Goal: Task Accomplishment & Management: Manage account settings

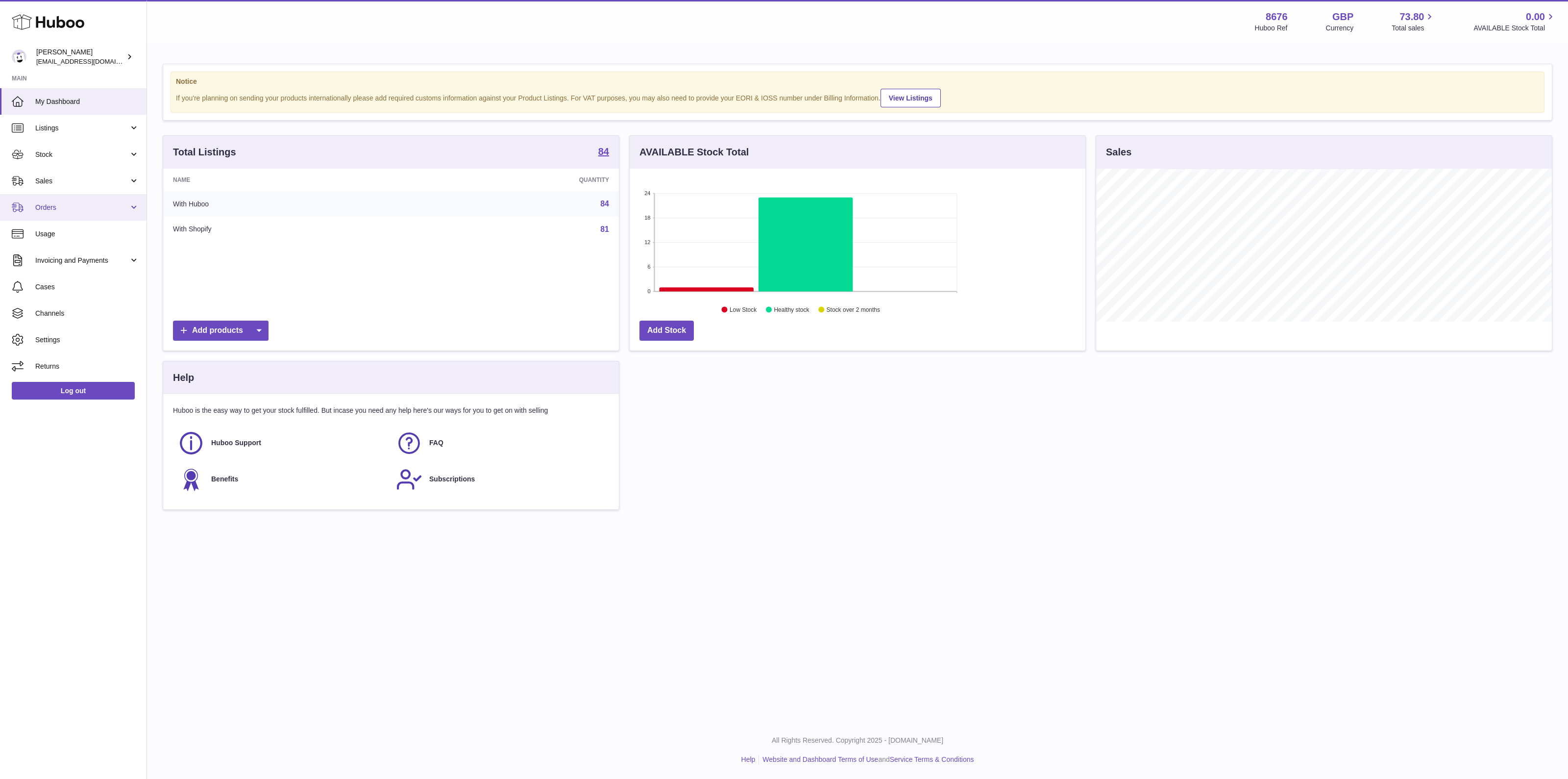
click at [61, 197] on link "Orders" at bounding box center [73, 207] width 147 height 26
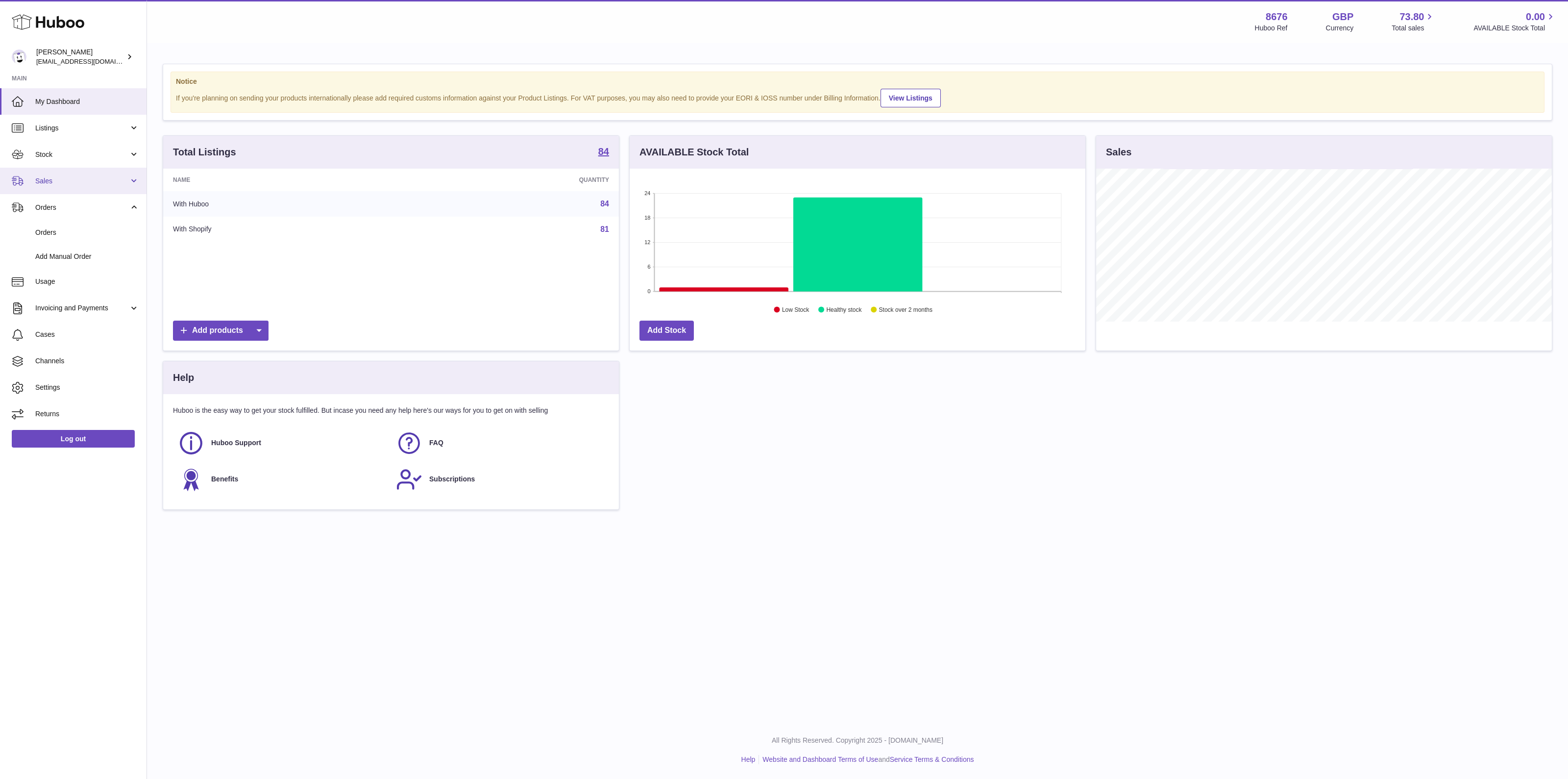
click at [69, 177] on span "Sales" at bounding box center [82, 181] width 94 height 9
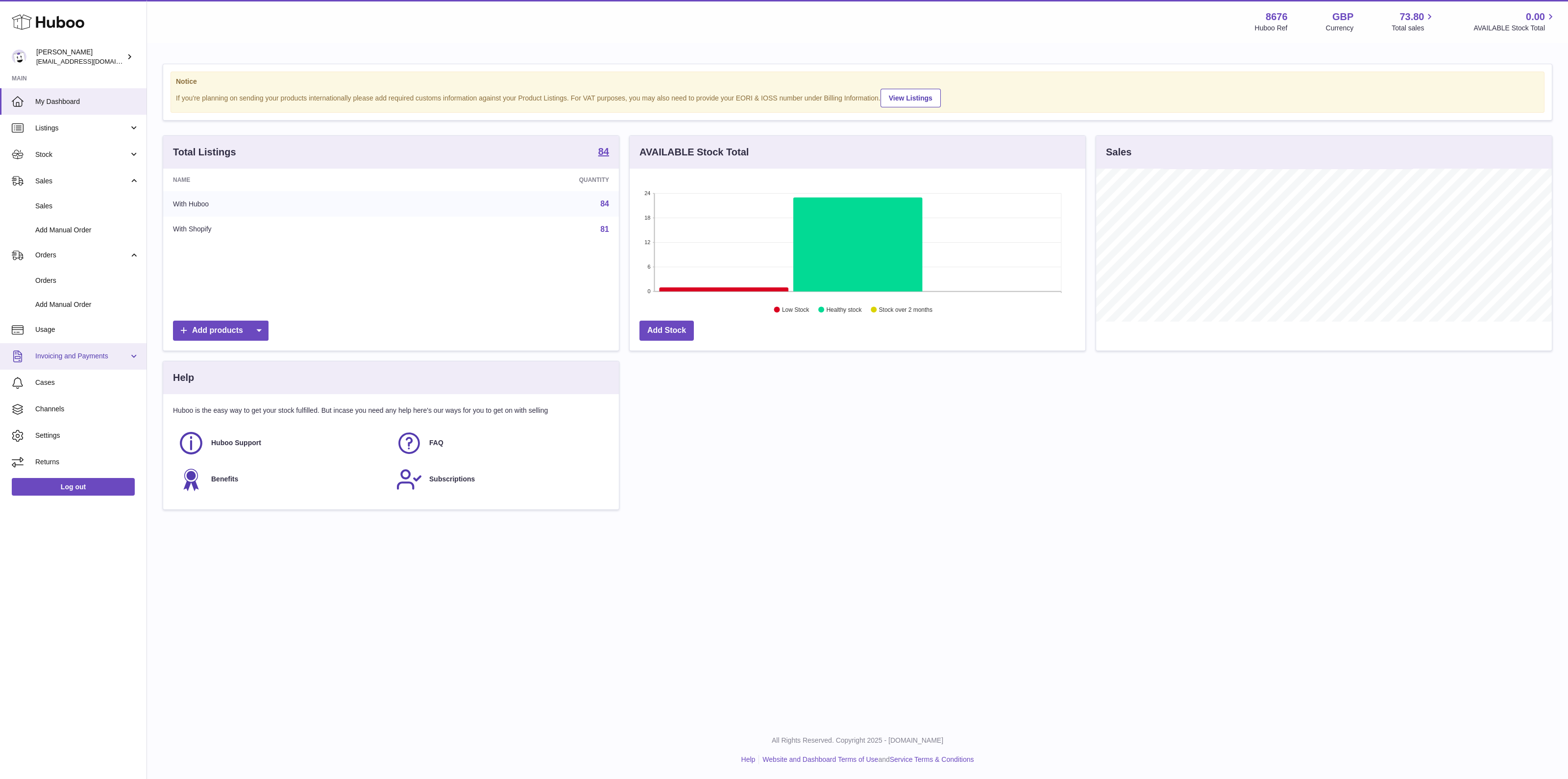
click at [80, 357] on span "Invoicing and Payments" at bounding box center [82, 356] width 94 height 9
click at [72, 356] on span "Invoicing and Payments" at bounding box center [82, 356] width 94 height 9
click at [117, 361] on link "Invoicing and Payments" at bounding box center [73, 356] width 147 height 26
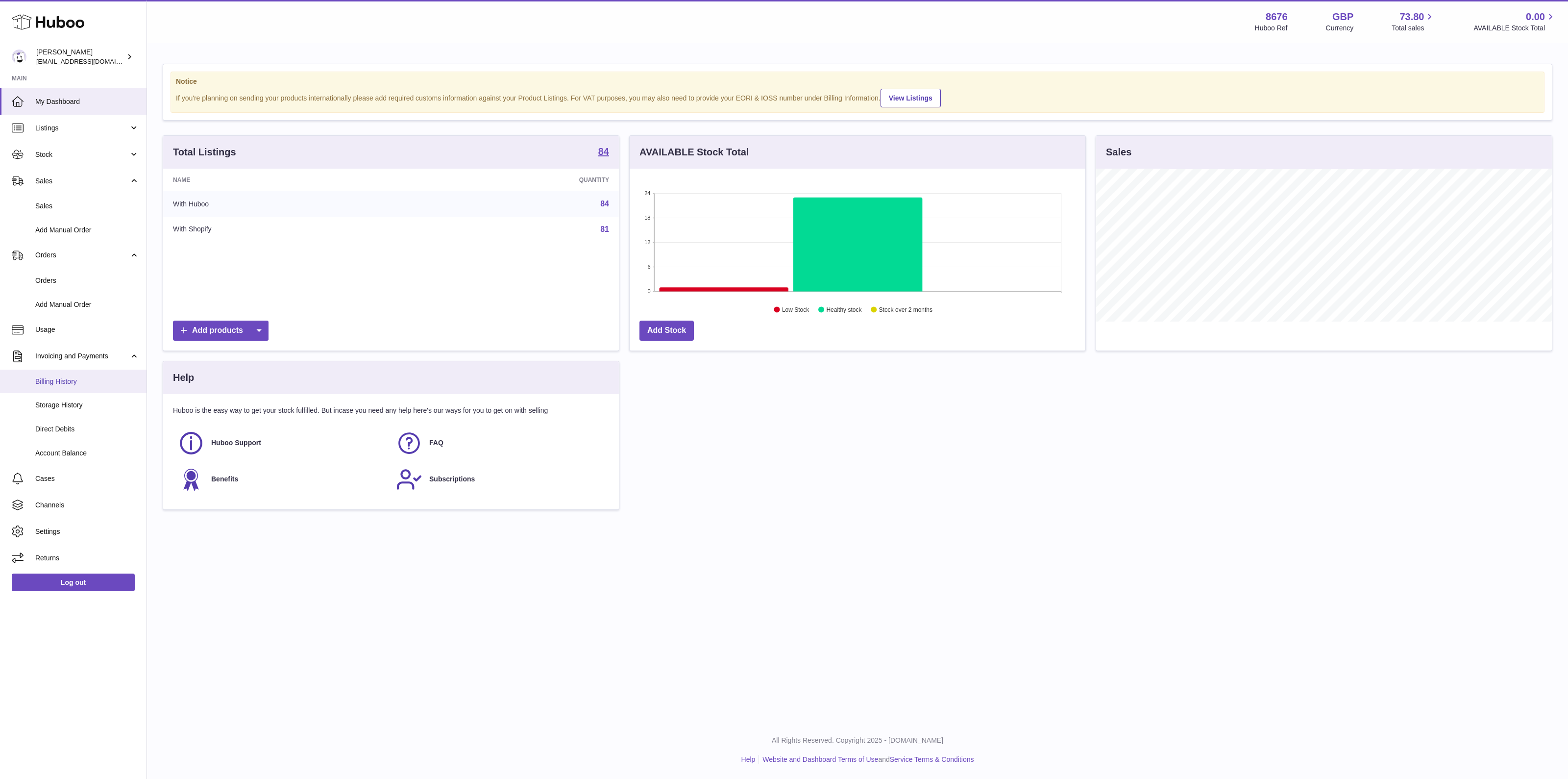
click at [86, 382] on span "Billing History" at bounding box center [87, 381] width 104 height 9
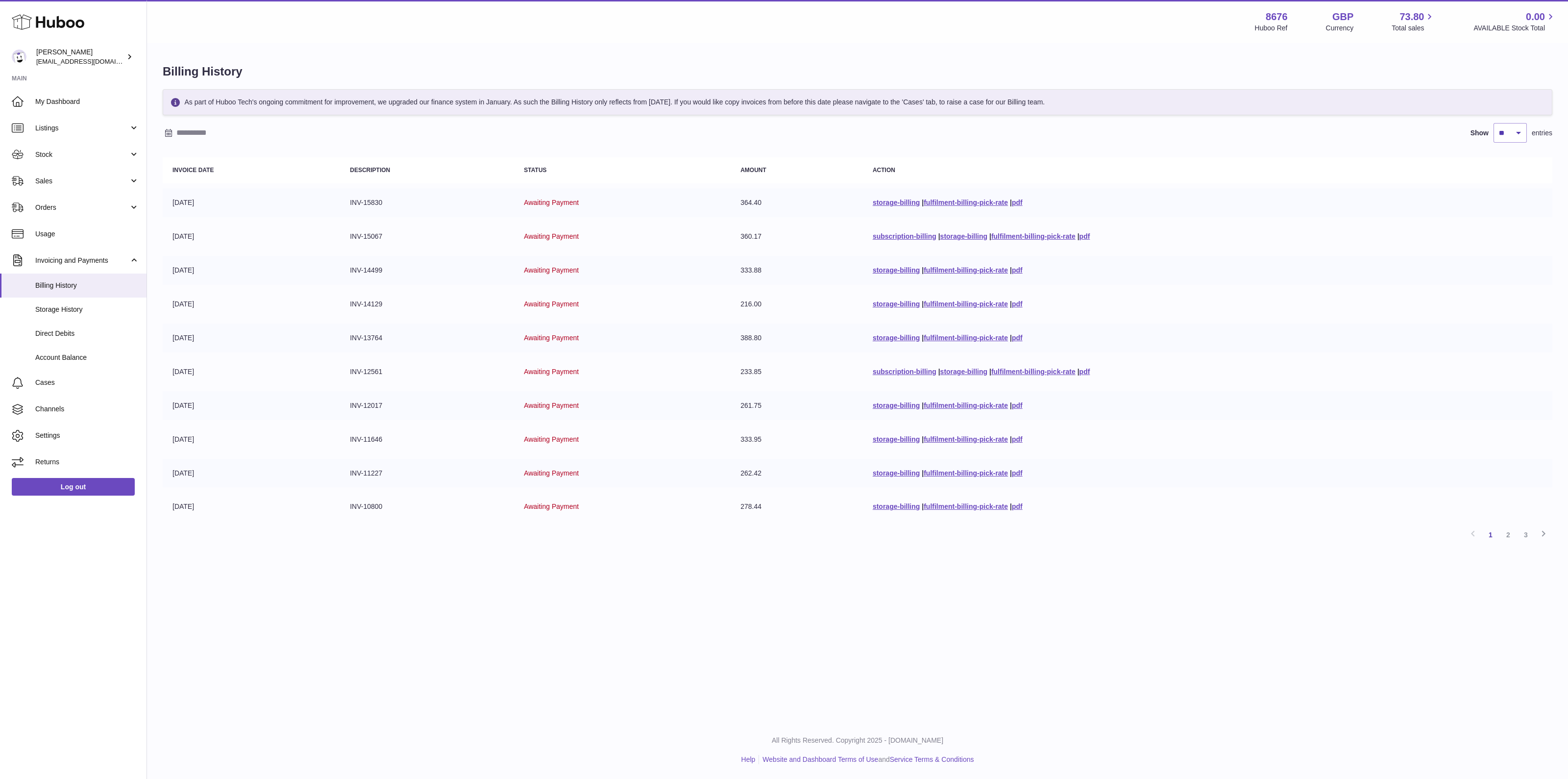
click at [623, 247] on td "Awaiting Payment" at bounding box center [622, 236] width 217 height 29
click at [762, 232] on td "360.17" at bounding box center [796, 236] width 132 height 29
click at [730, 238] on td "360.17" at bounding box center [796, 236] width 132 height 29
click at [237, 211] on td "08-09-2025" at bounding box center [251, 202] width 177 height 29
click at [84, 186] on link "Sales" at bounding box center [73, 180] width 147 height 26
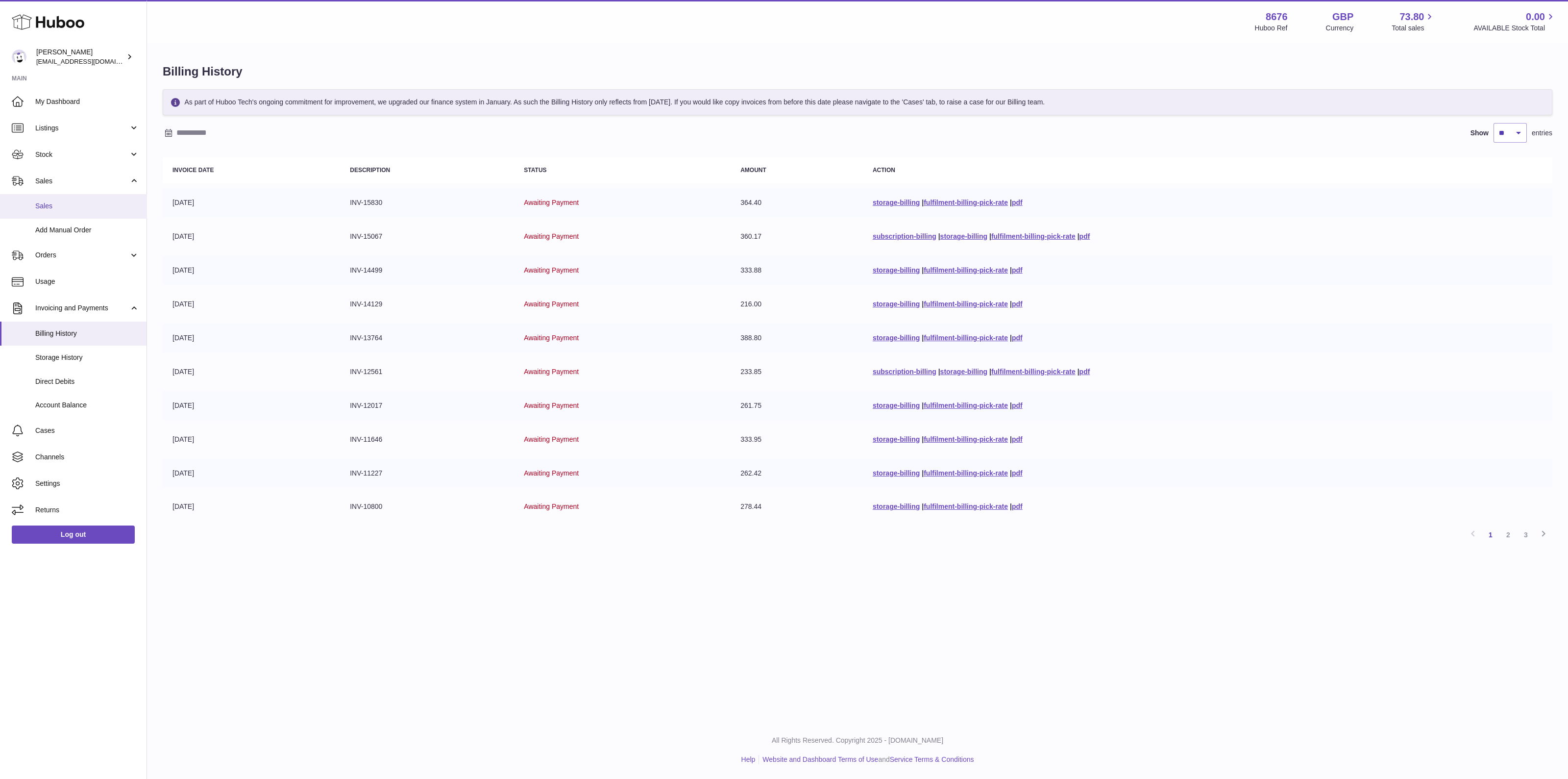
click at [73, 202] on span "Sales" at bounding box center [87, 206] width 104 height 9
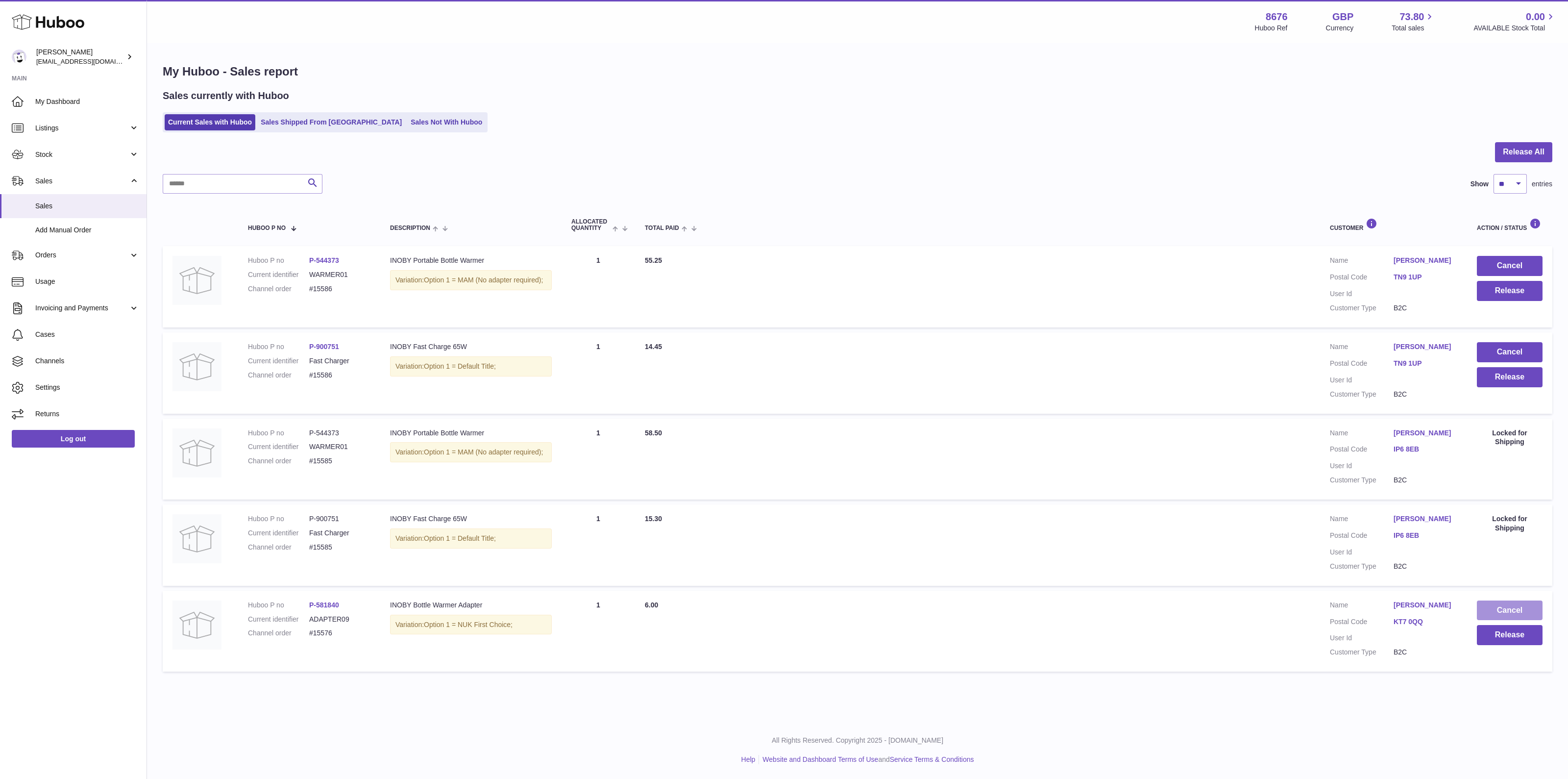
click at [1496, 604] on button "Cancel" at bounding box center [1510, 610] width 66 height 20
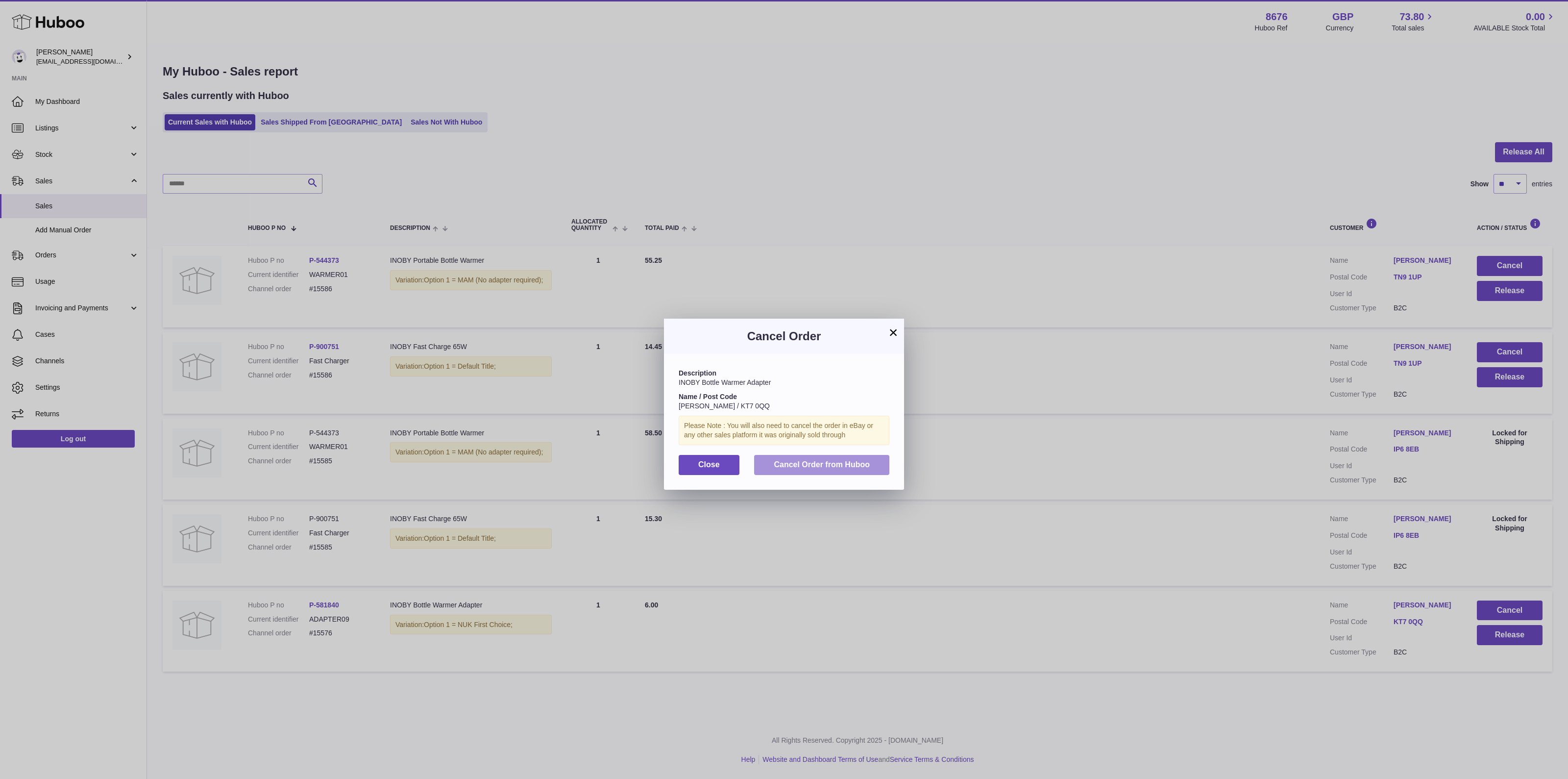
click at [883, 462] on button "Cancel Order from Huboo" at bounding box center [822, 465] width 135 height 20
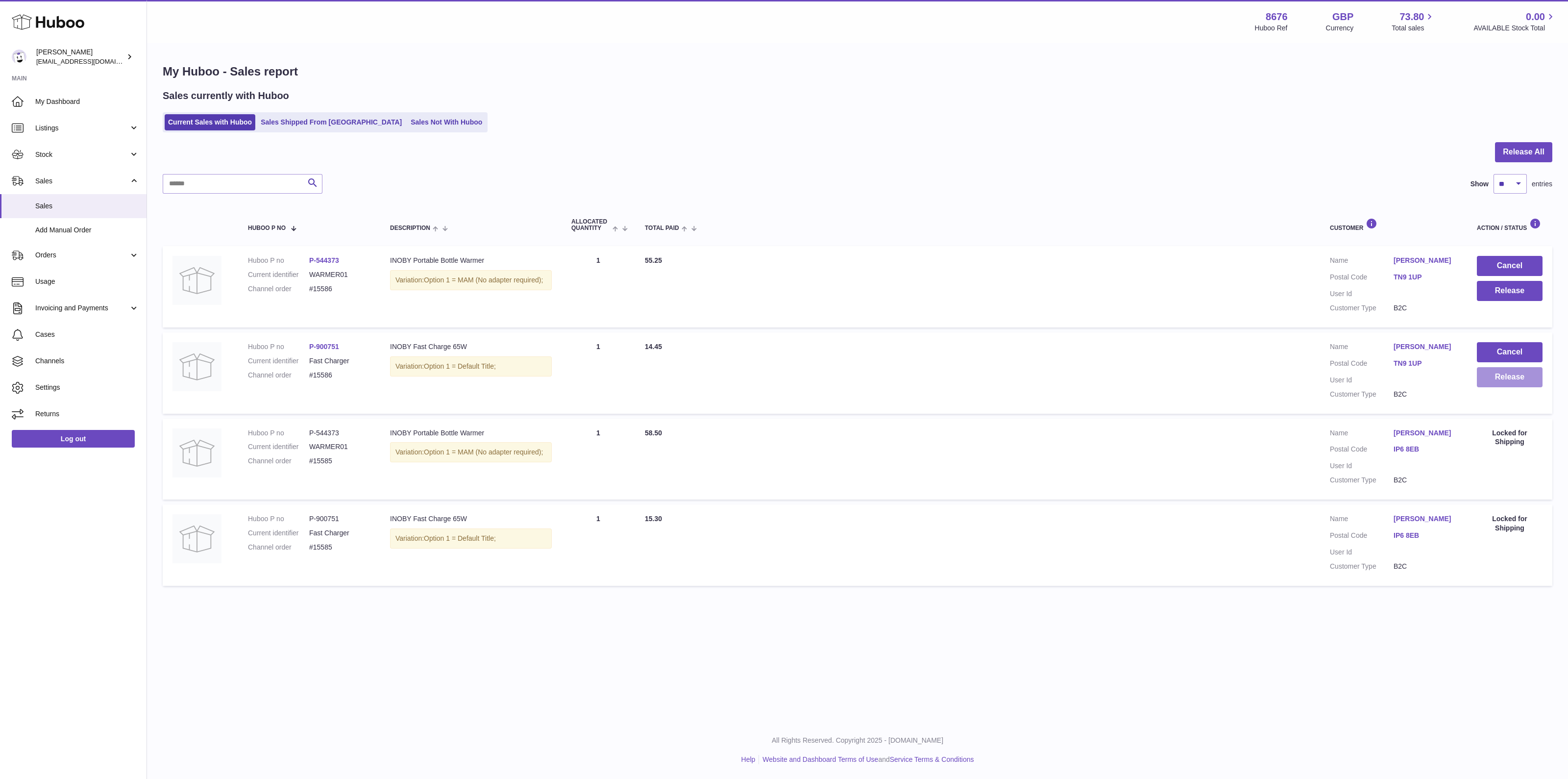
click at [1499, 378] on button "Release" at bounding box center [1510, 377] width 66 height 20
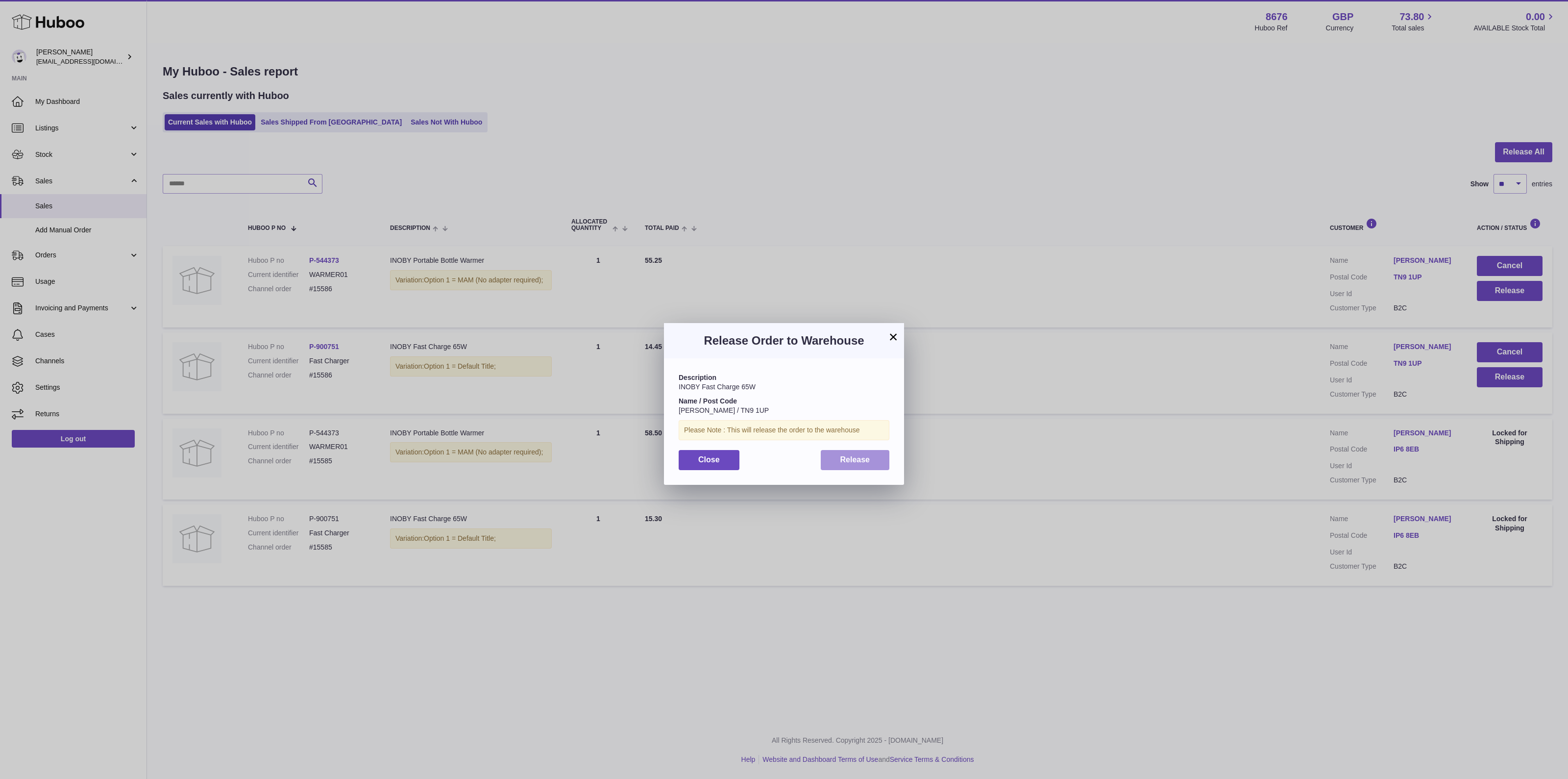
click at [864, 456] on span "Release" at bounding box center [855, 460] width 30 height 9
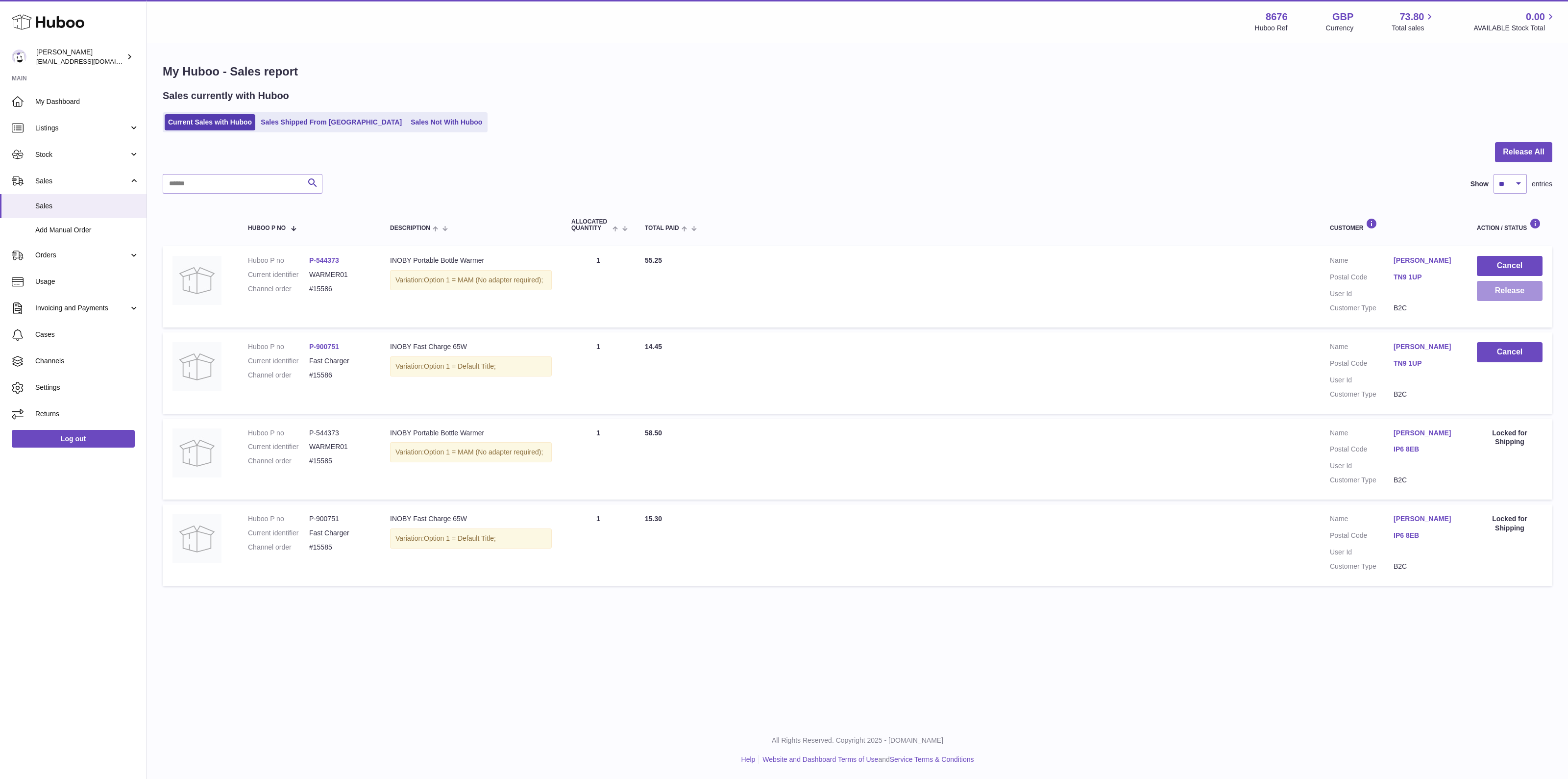
click at [1506, 289] on button "Release" at bounding box center [1510, 291] width 66 height 20
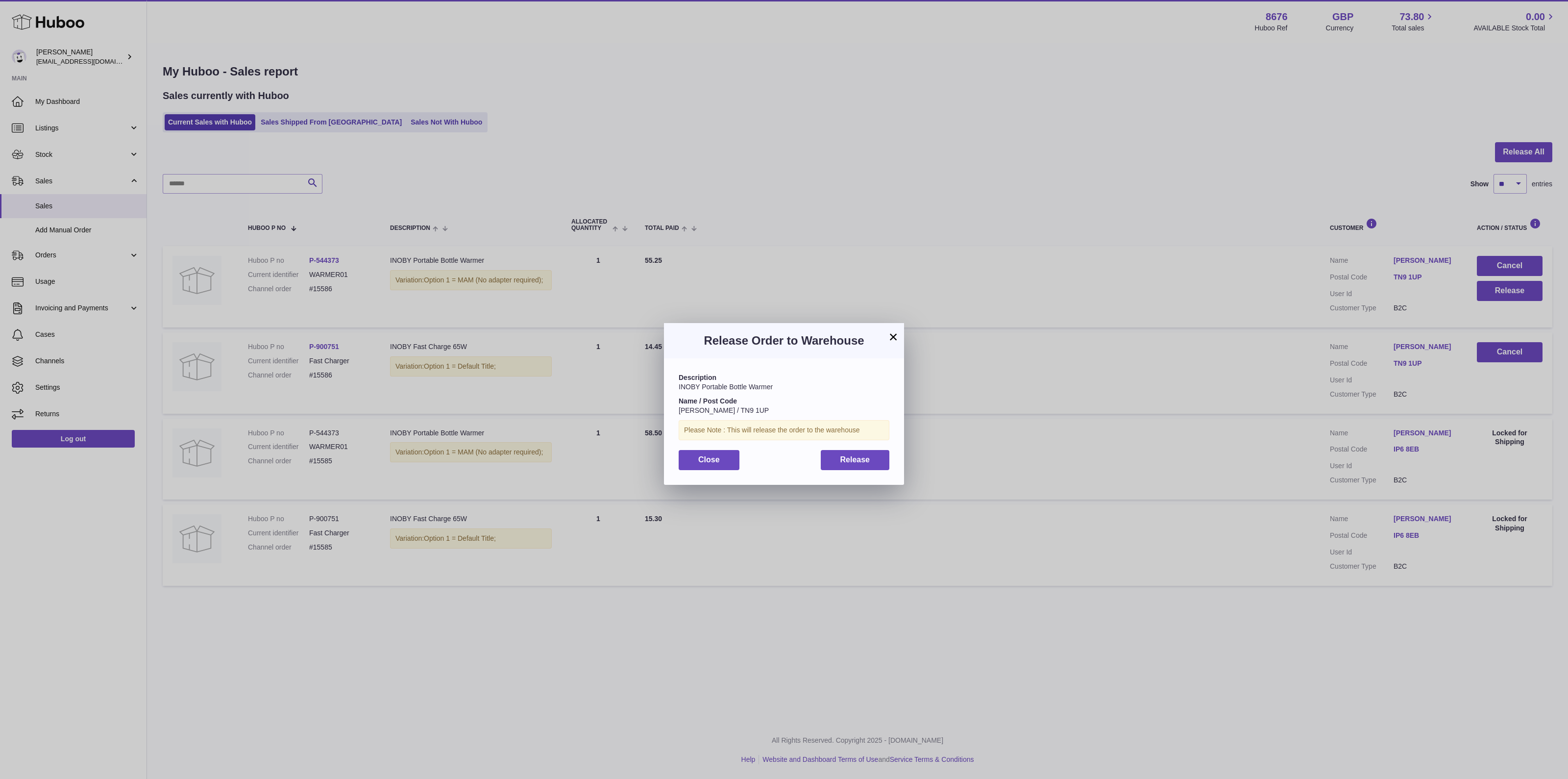
click at [841, 432] on div "Please Note : This will release the order to the warehouse" at bounding box center [784, 430] width 211 height 20
click at [841, 456] on span "Release" at bounding box center [855, 460] width 30 height 9
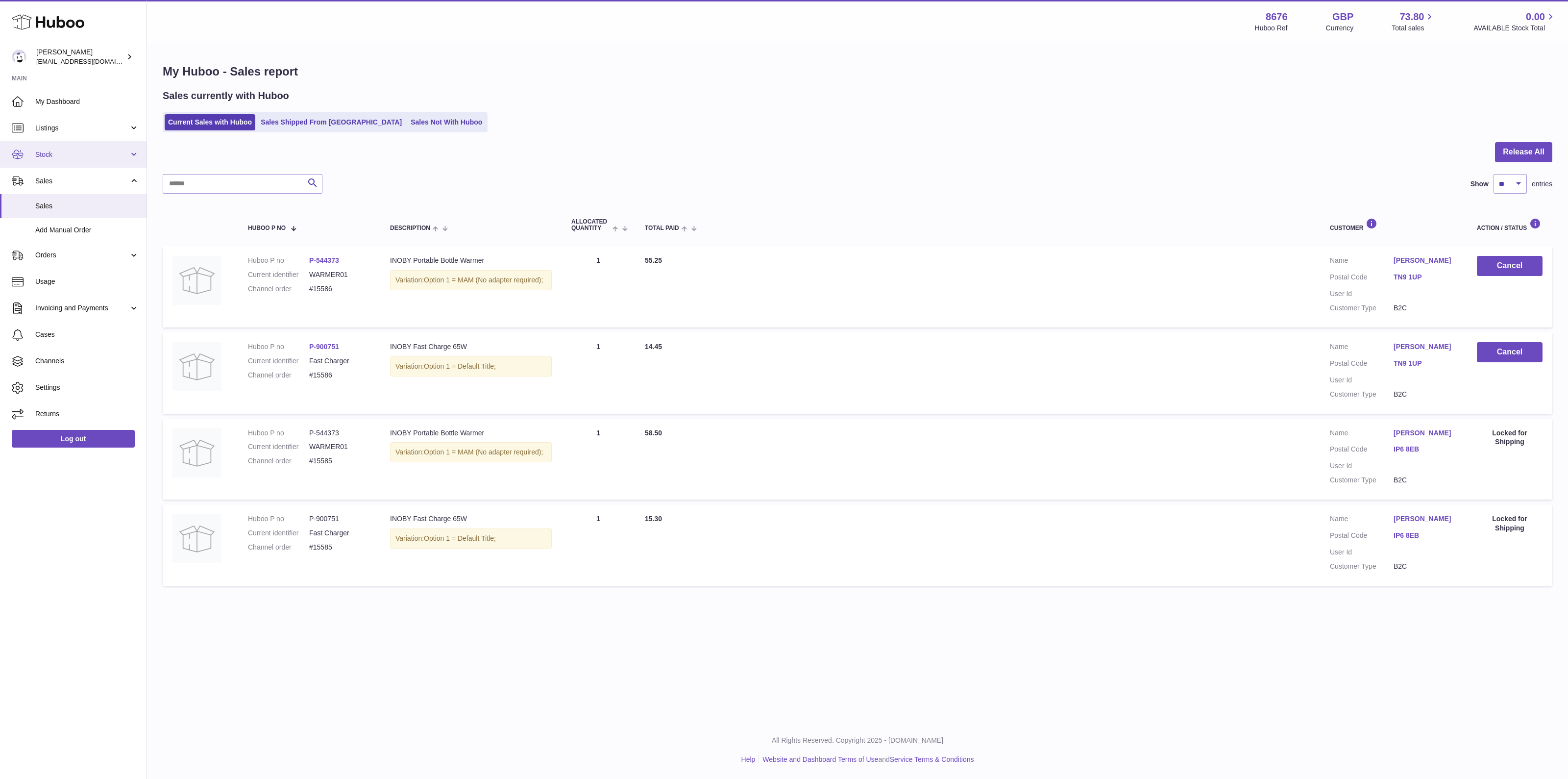
click at [65, 158] on span "Stock" at bounding box center [82, 154] width 94 height 9
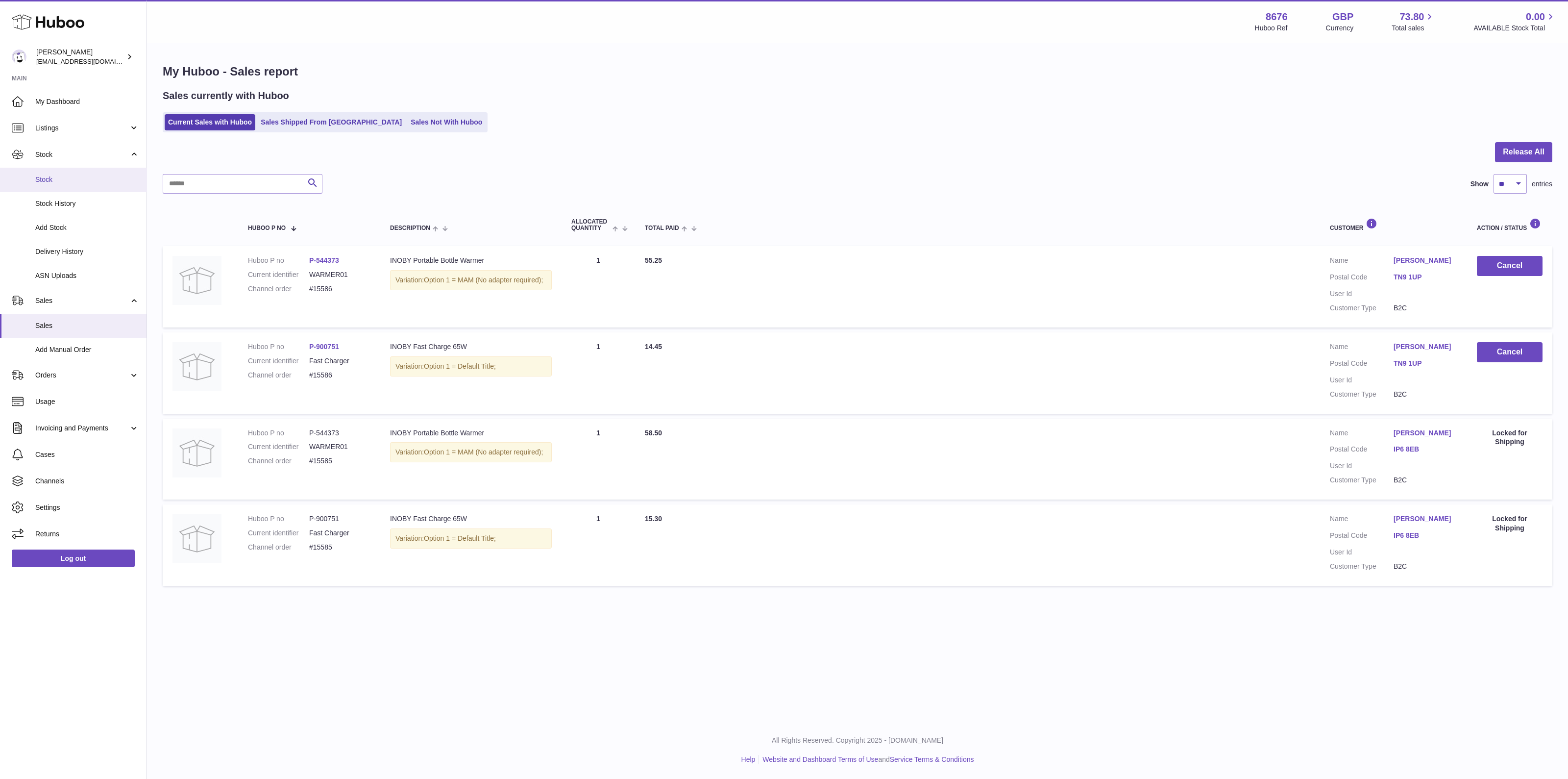
click at [58, 182] on span "Stock" at bounding box center [87, 179] width 104 height 9
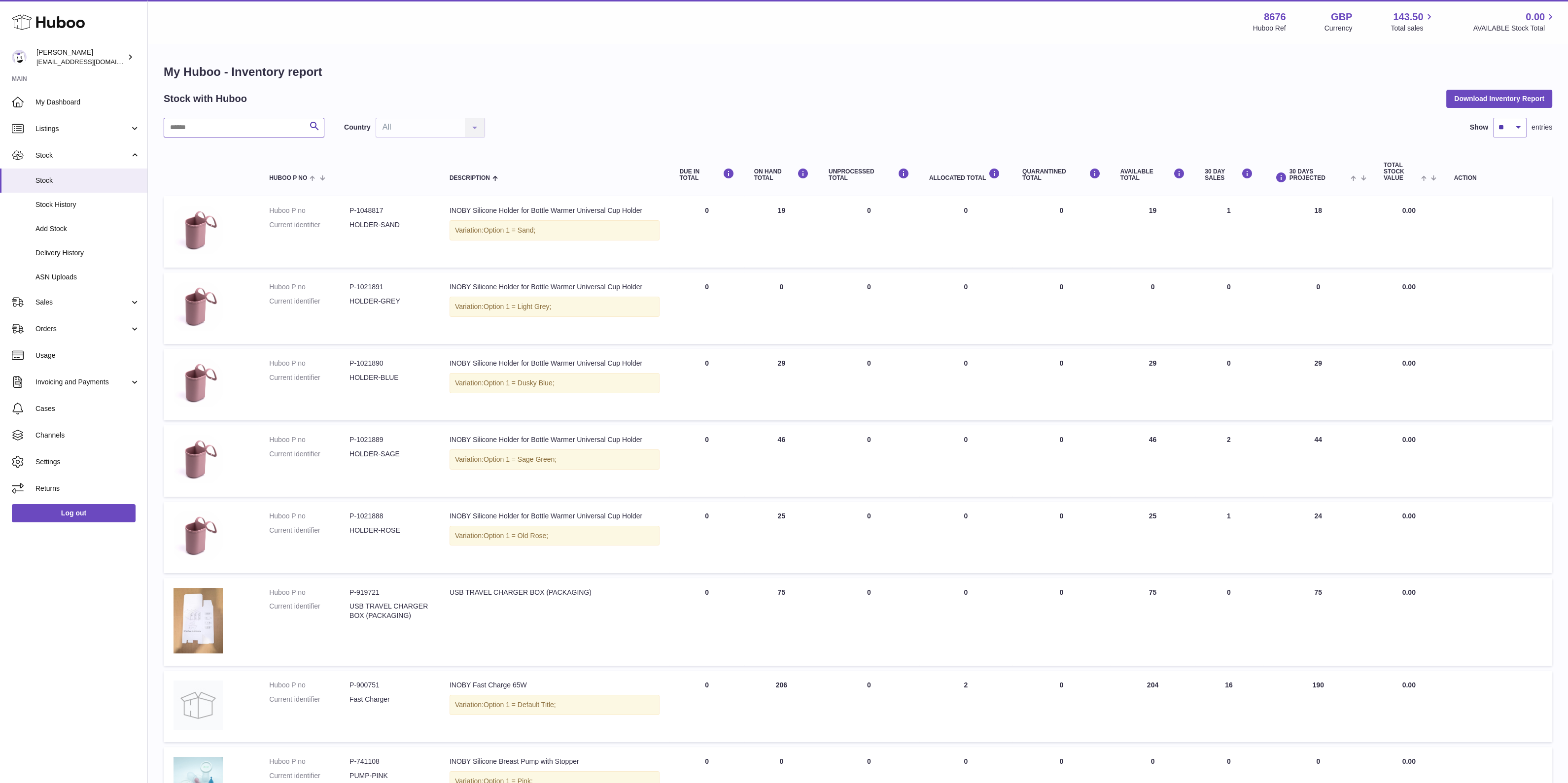
click at [287, 128] on input "text" at bounding box center [244, 127] width 160 height 20
type input "********"
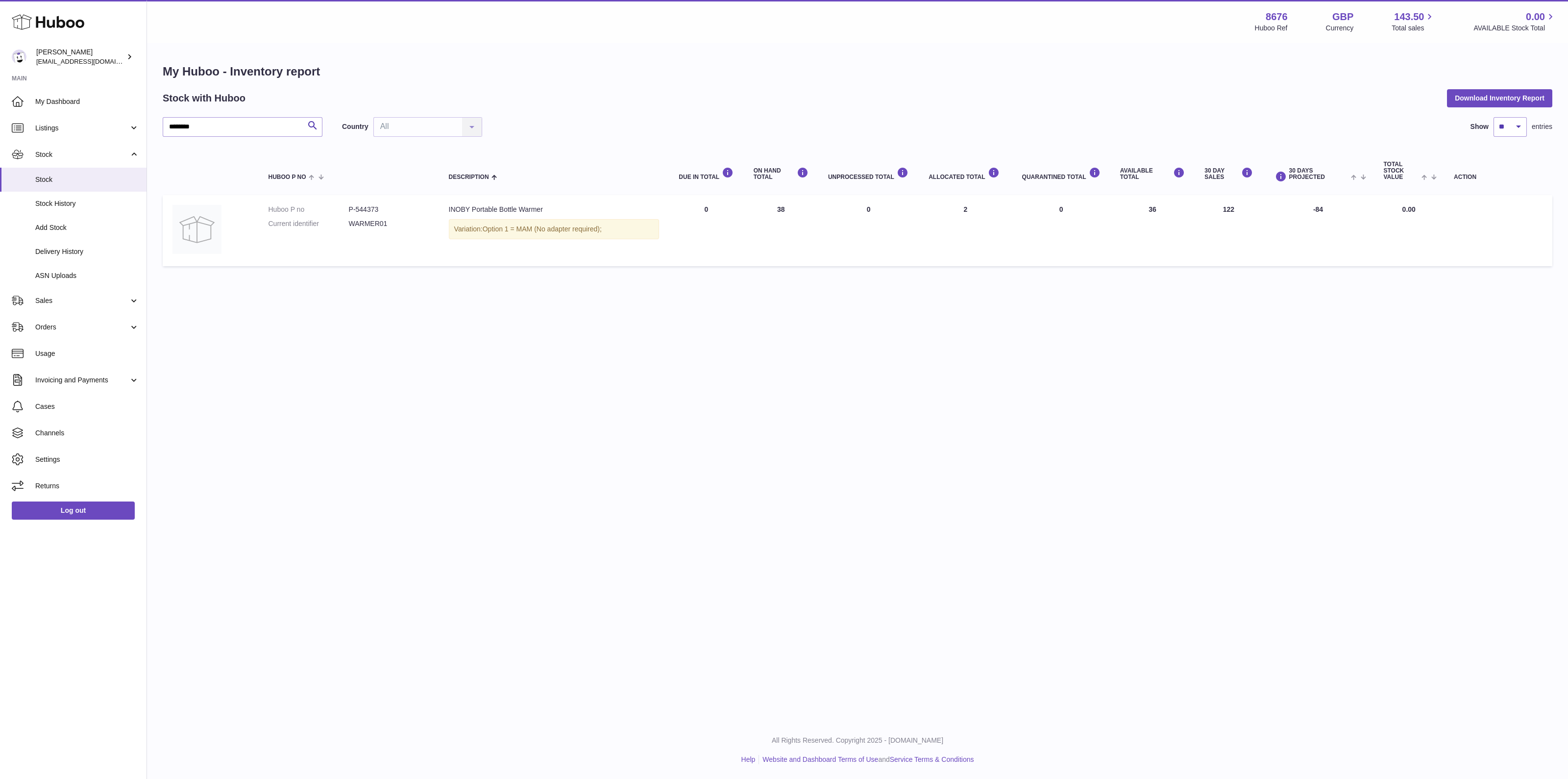
click at [788, 213] on td "ON HAND Total 38" at bounding box center [781, 230] width 74 height 71
click at [1142, 206] on td "AVAILABLE Total 36" at bounding box center [1152, 230] width 85 height 71
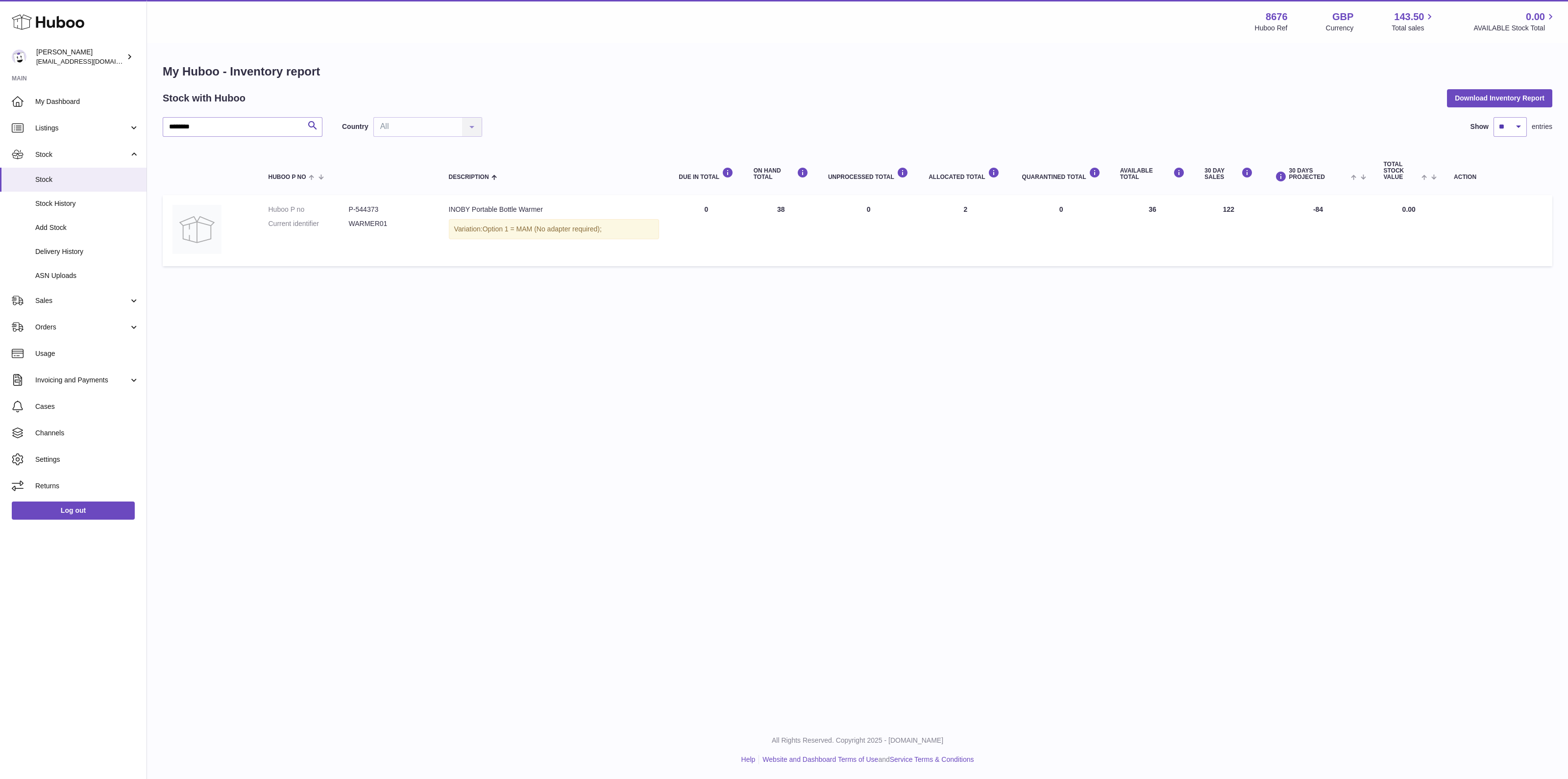
click at [1142, 206] on td "AVAILABLE Total 36" at bounding box center [1152, 230] width 85 height 71
click at [1110, 276] on div "My Huboo - Inventory report Stock with Huboo Download Inventory Report ********…" at bounding box center [858, 167] width 1421 height 247
